Goal: Navigation & Orientation: Find specific page/section

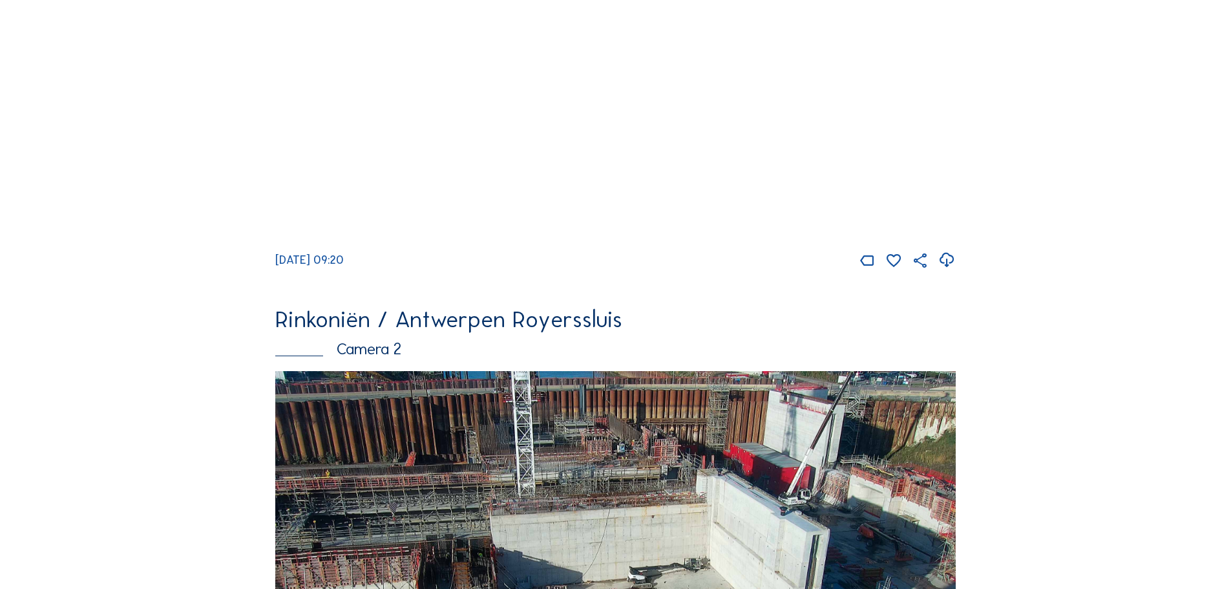
scroll to position [78, 0]
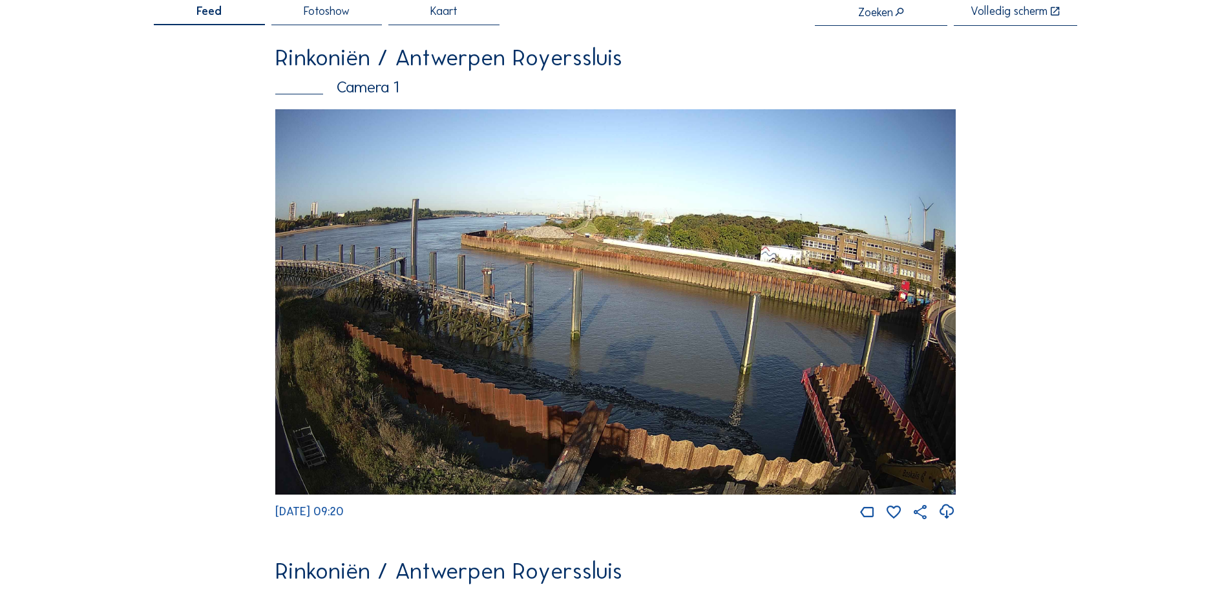
click at [595, 254] on img at bounding box center [615, 301] width 681 height 385
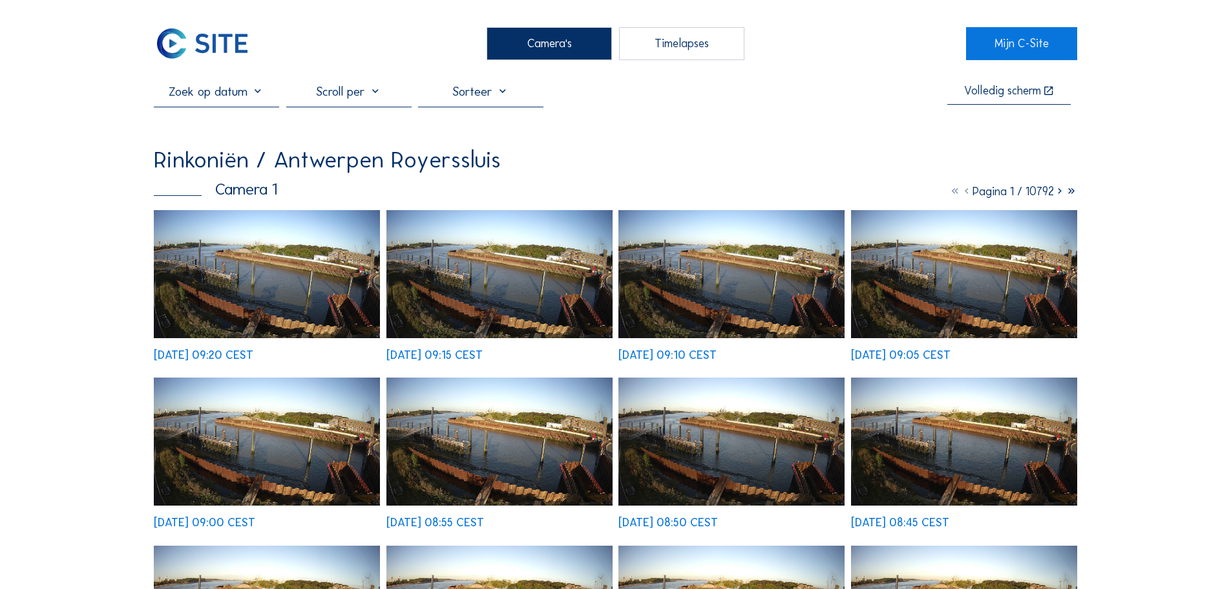
click at [251, 262] on img at bounding box center [267, 274] width 226 height 128
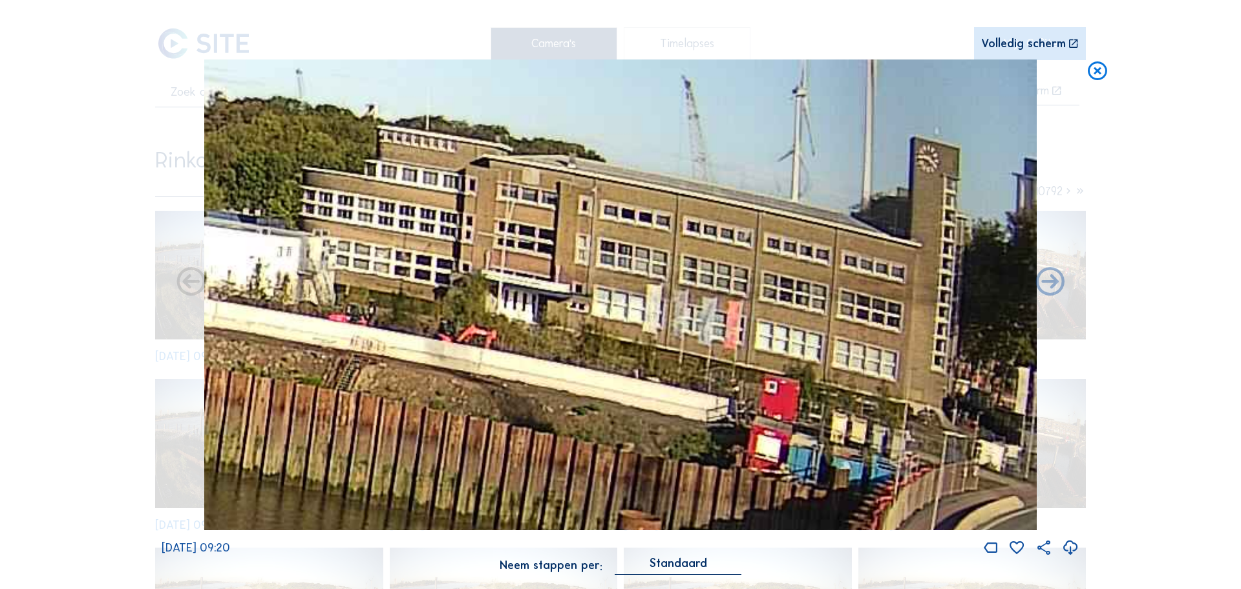
drag, startPoint x: 911, startPoint y: 193, endPoint x: 742, endPoint y: 414, distance: 277.6
click at [742, 414] on img at bounding box center [620, 294] width 833 height 471
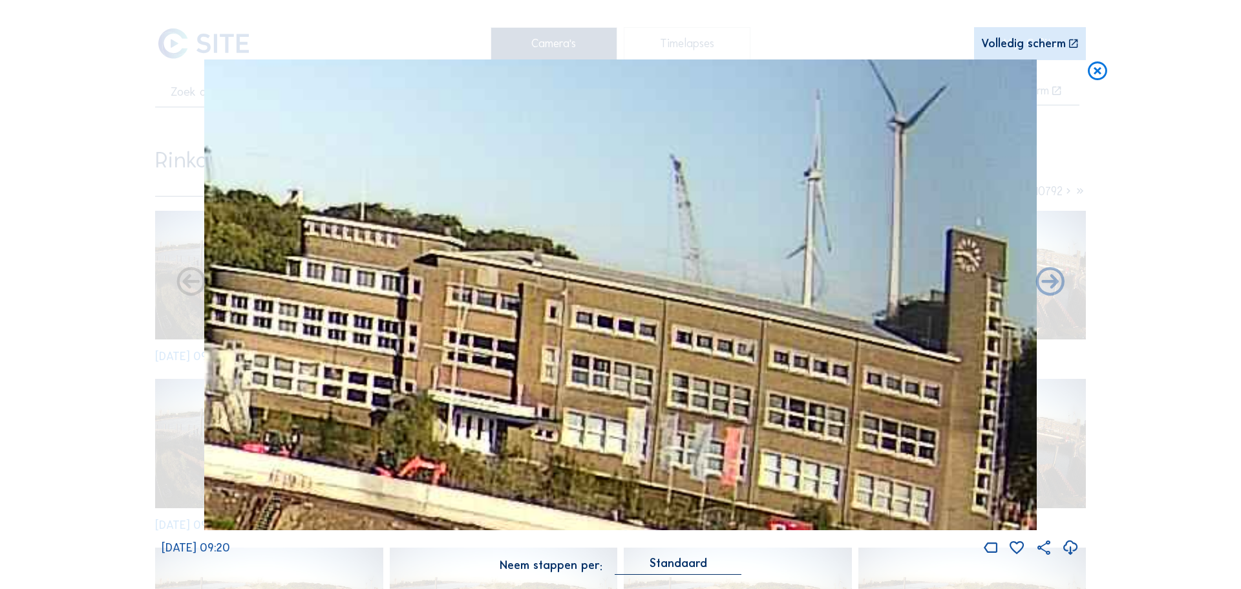
click at [498, 500] on img at bounding box center [620, 294] width 833 height 471
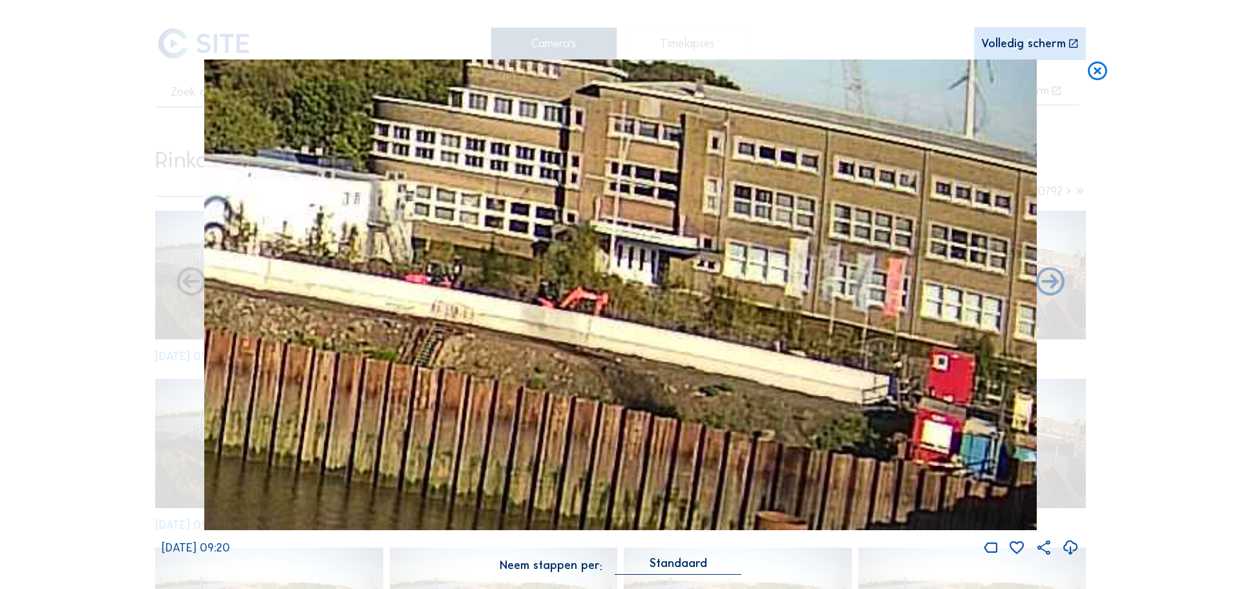
drag, startPoint x: 724, startPoint y: 247, endPoint x: 769, endPoint y: 211, distance: 57.0
click at [768, 212] on img at bounding box center [620, 294] width 833 height 471
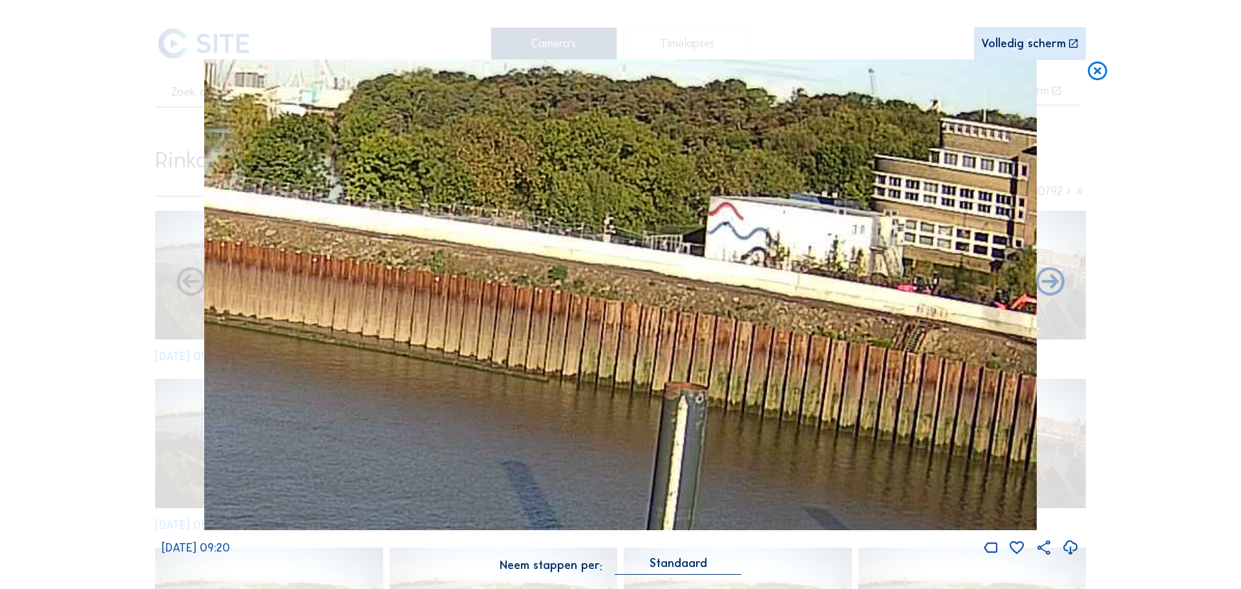
drag, startPoint x: 471, startPoint y: 313, endPoint x: 926, endPoint y: 379, distance: 459.9
click at [926, 379] on img at bounding box center [620, 294] width 833 height 471
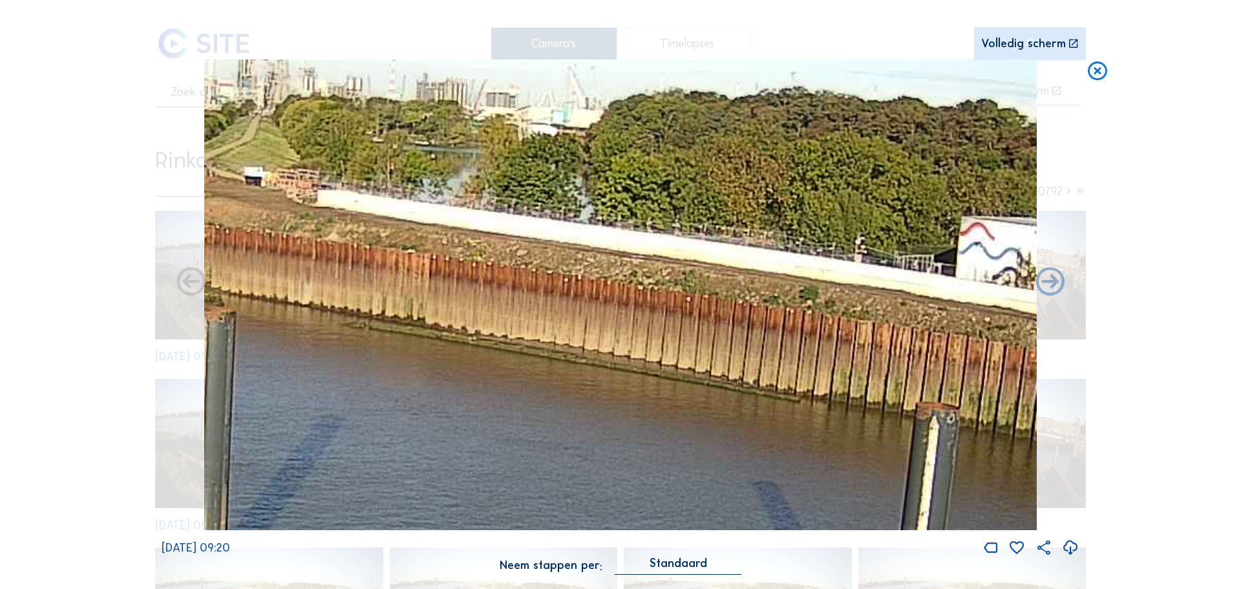
drag, startPoint x: 653, startPoint y: 311, endPoint x: 1130, endPoint y: 390, distance: 483.5
click at [1135, 391] on div "Scroll om door de tijd te reizen | Druk op de 'Alt'-knop + scroll om te Zoomen …" at bounding box center [620, 294] width 1241 height 589
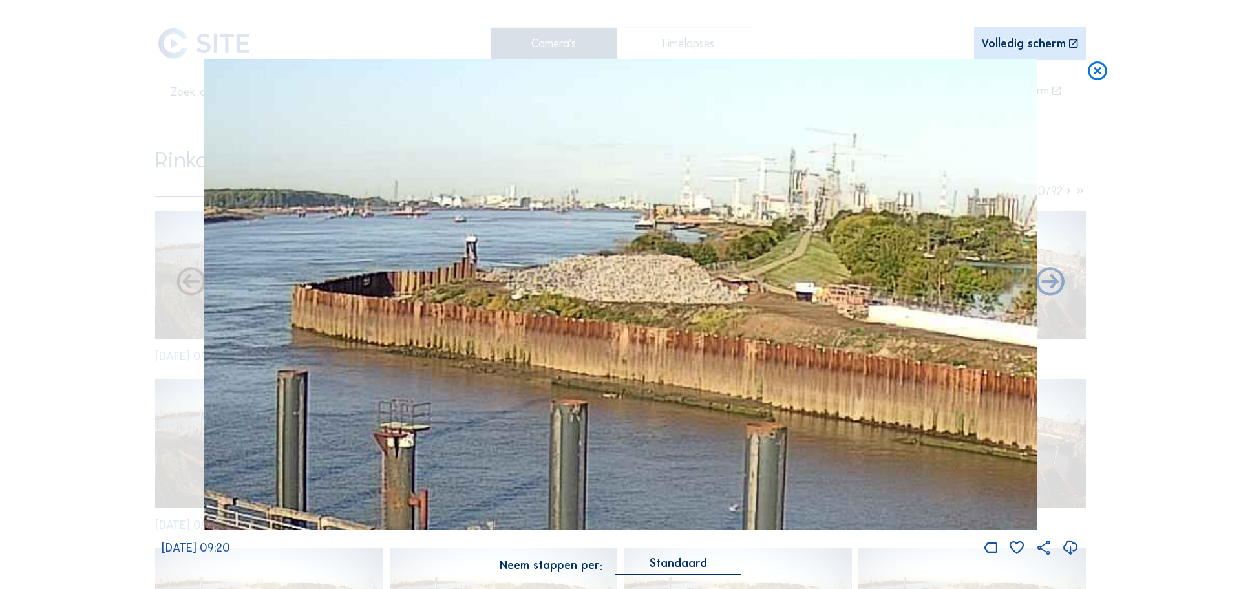
drag, startPoint x: 515, startPoint y: 305, endPoint x: 584, endPoint y: 341, distance: 77.8
click at [584, 341] on img at bounding box center [620, 294] width 833 height 471
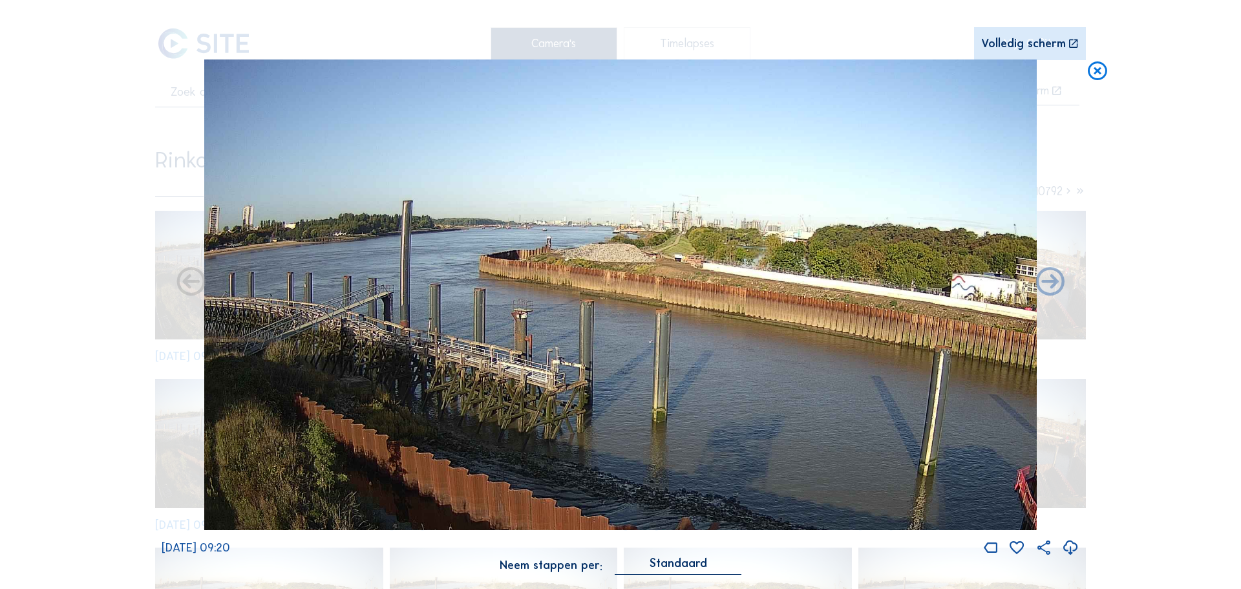
drag, startPoint x: 760, startPoint y: 354, endPoint x: 361, endPoint y: 192, distance: 430.6
click at [361, 192] on img at bounding box center [620, 294] width 833 height 471
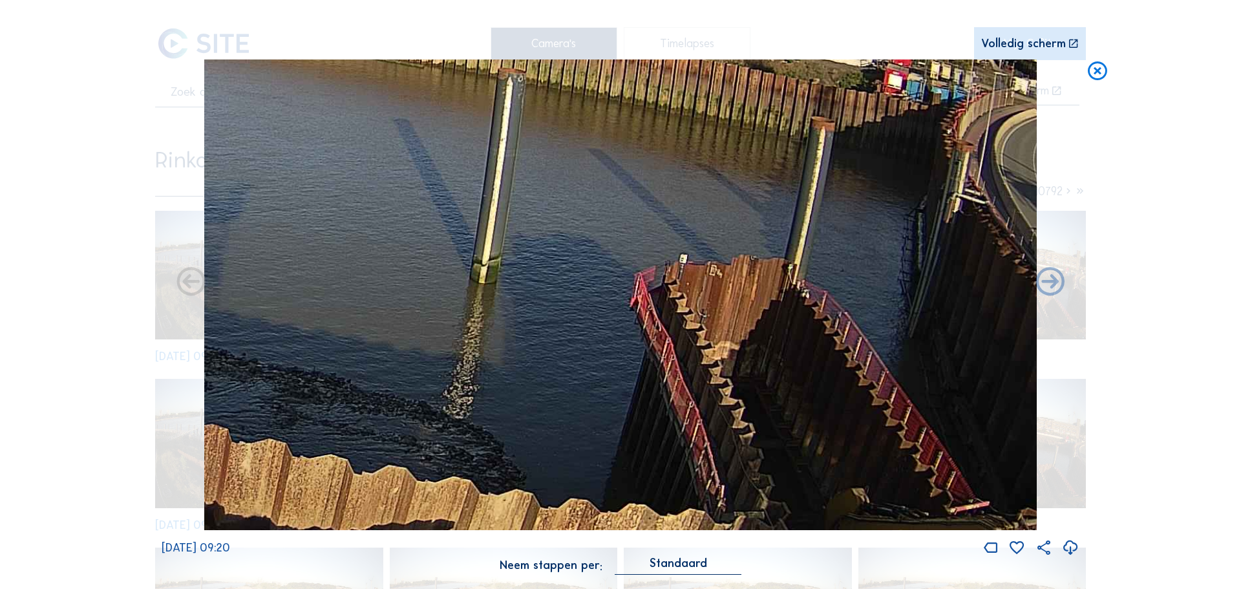
drag, startPoint x: 913, startPoint y: 413, endPoint x: 548, endPoint y: 114, distance: 472.2
click at [548, 114] on img at bounding box center [620, 294] width 833 height 471
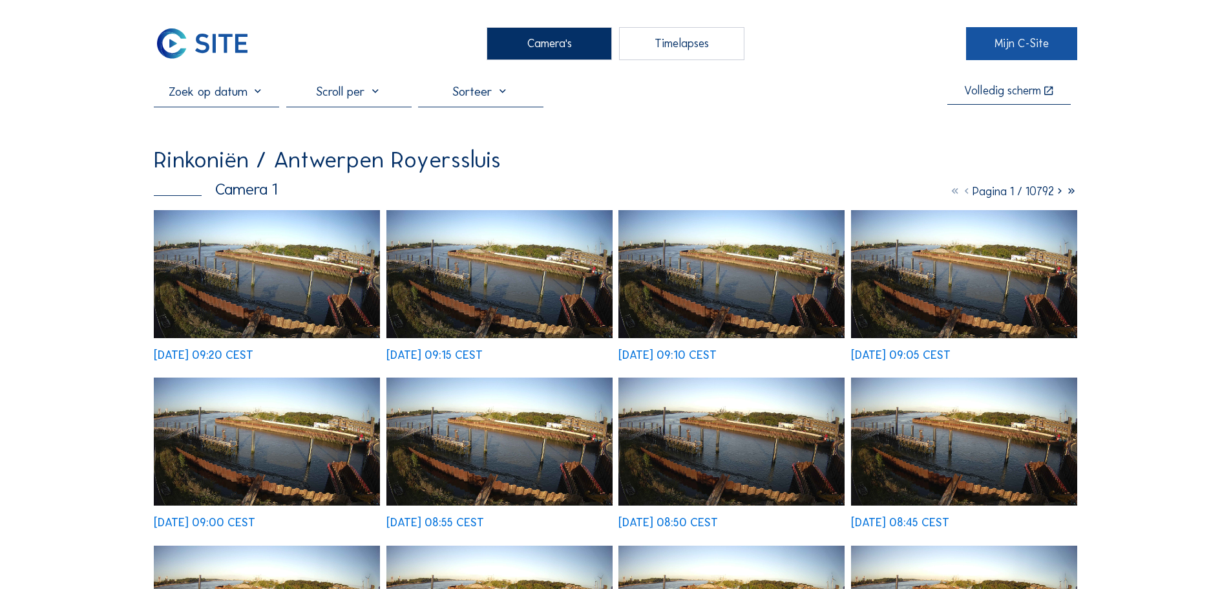
click at [1006, 48] on link "Mijn C-Site" at bounding box center [1021, 43] width 111 height 32
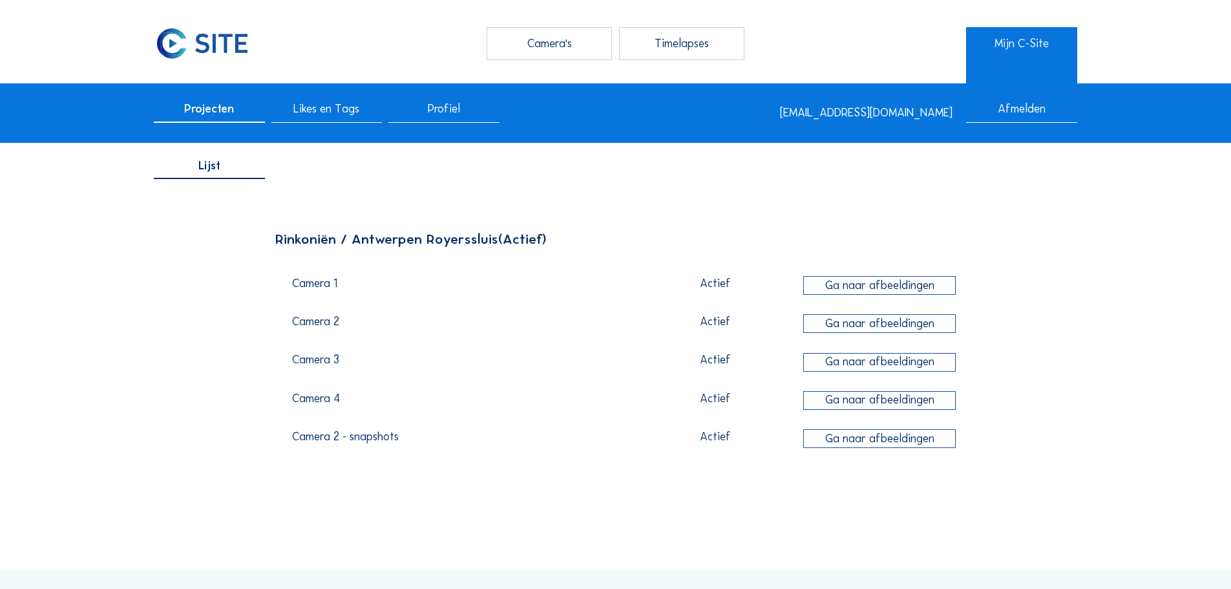
click at [208, 27] on img at bounding box center [202, 43] width 97 height 32
